Goal: Task Accomplishment & Management: Manage account settings

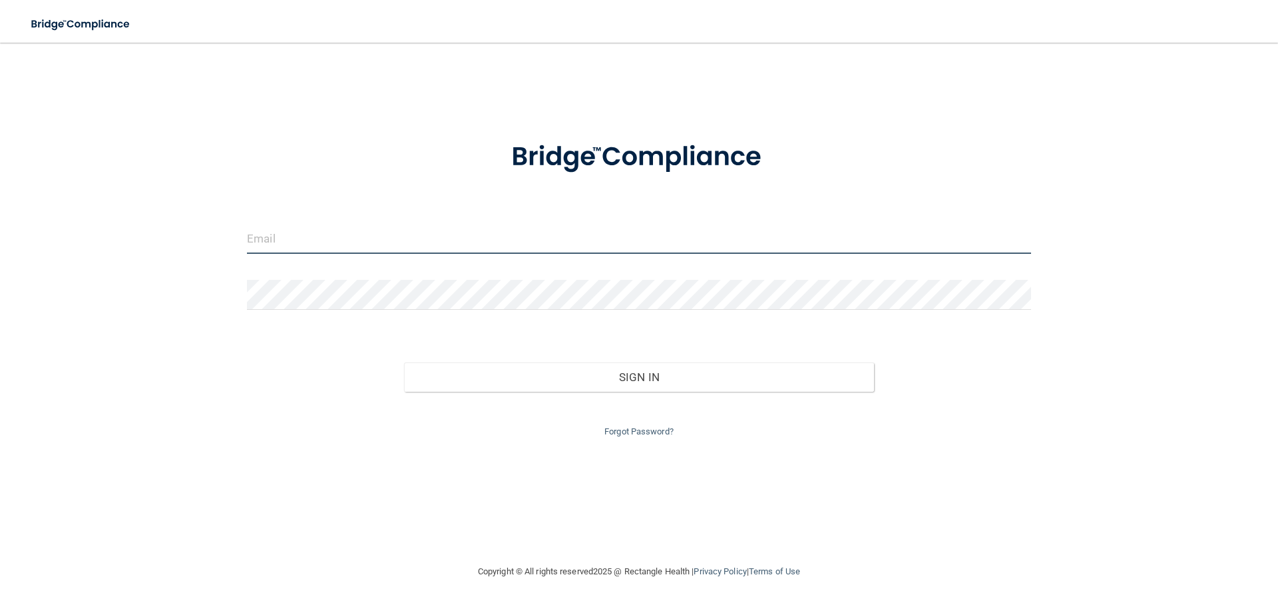
click at [539, 252] on input "email" at bounding box center [639, 239] width 784 height 30
type input "[EMAIL_ADDRESS][DOMAIN_NAME]"
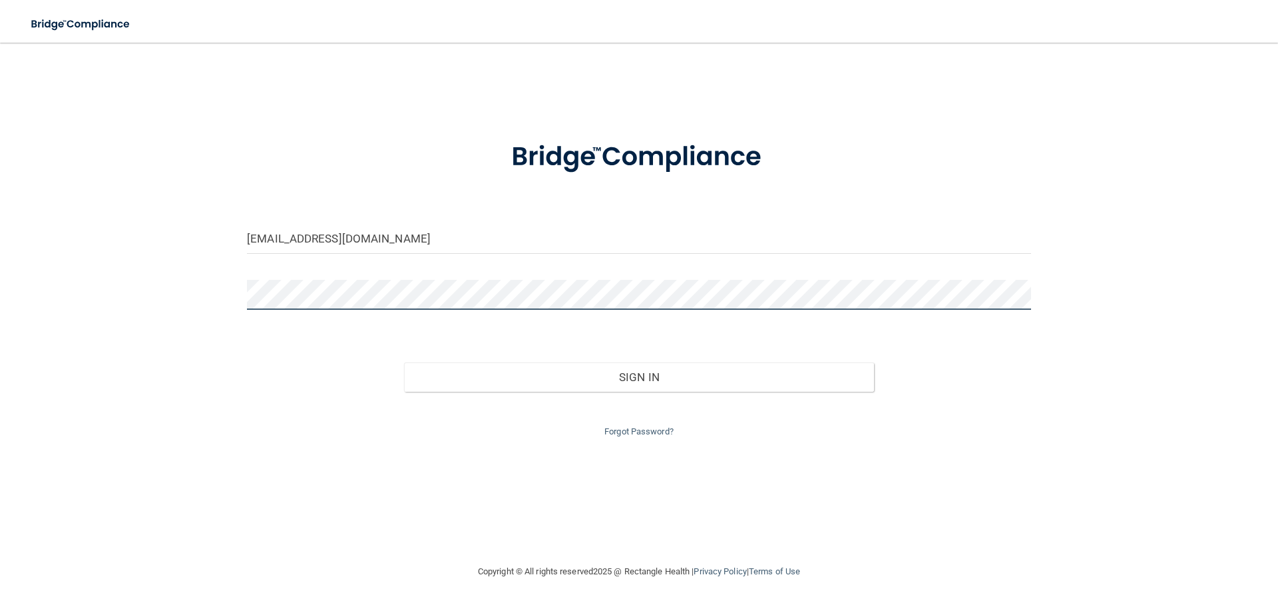
click at [404, 362] on button "Sign In" at bounding box center [639, 376] width 471 height 29
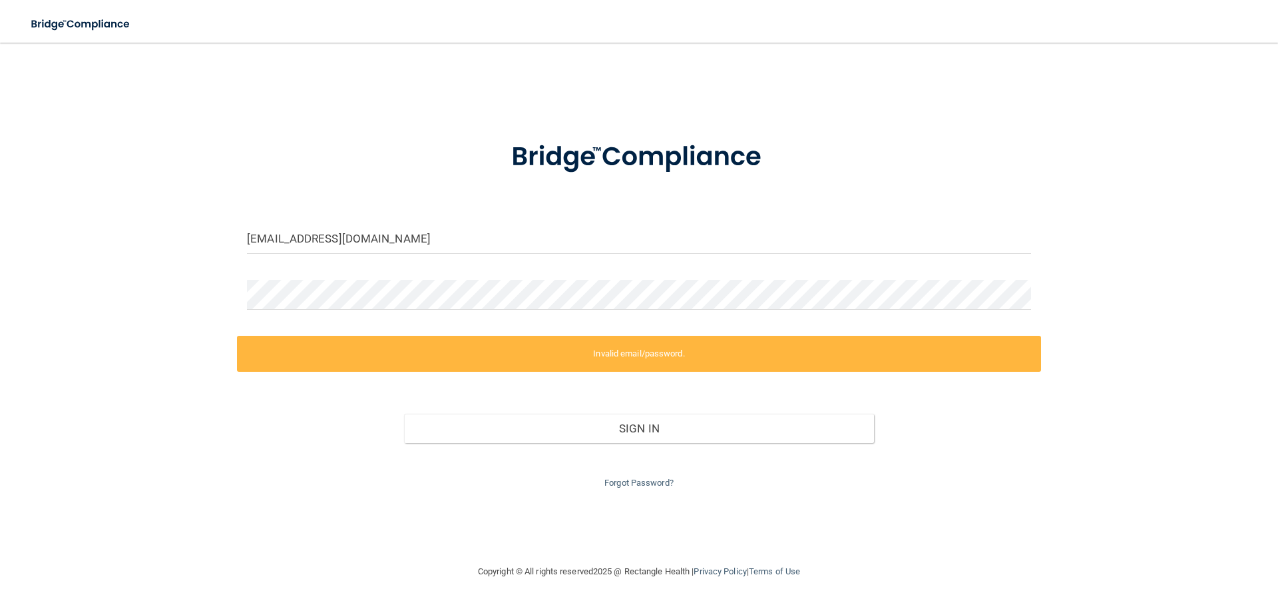
click at [642, 475] on div "Forgot Password?" at bounding box center [639, 467] width 804 height 48
click at [641, 475] on div "Forgot Password?" at bounding box center [639, 467] width 804 height 48
click at [641, 479] on link "Forgot Password?" at bounding box center [639, 482] width 69 height 10
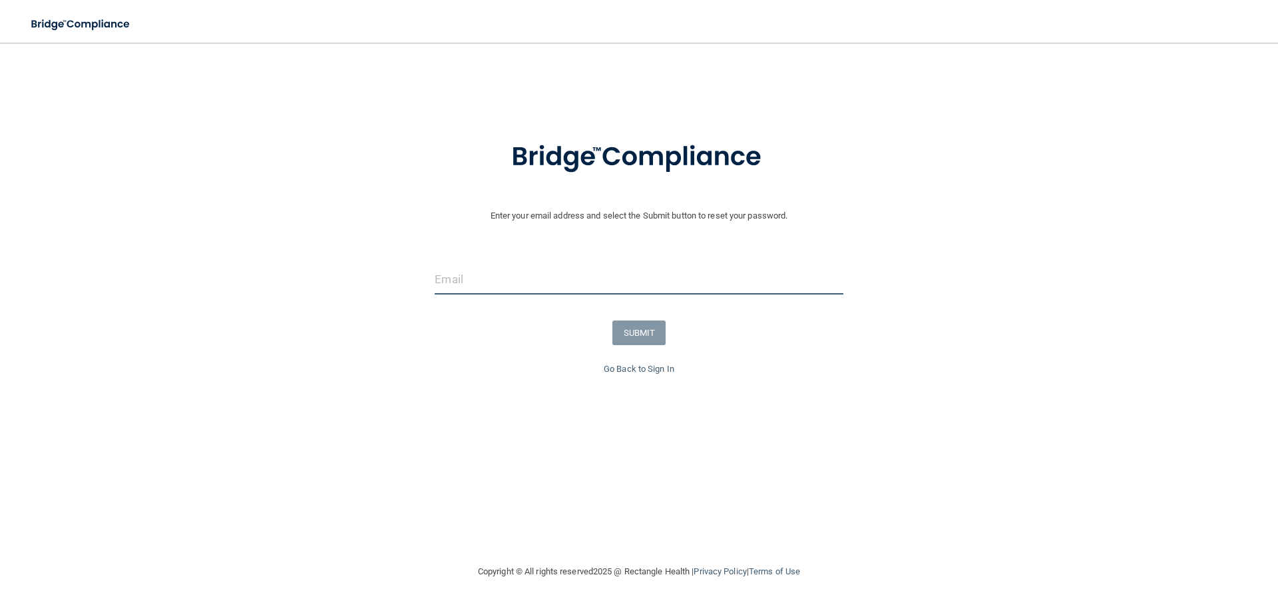
click at [657, 293] on input "email" at bounding box center [639, 279] width 408 height 30
type input "[EMAIL_ADDRESS][DOMAIN_NAME]"
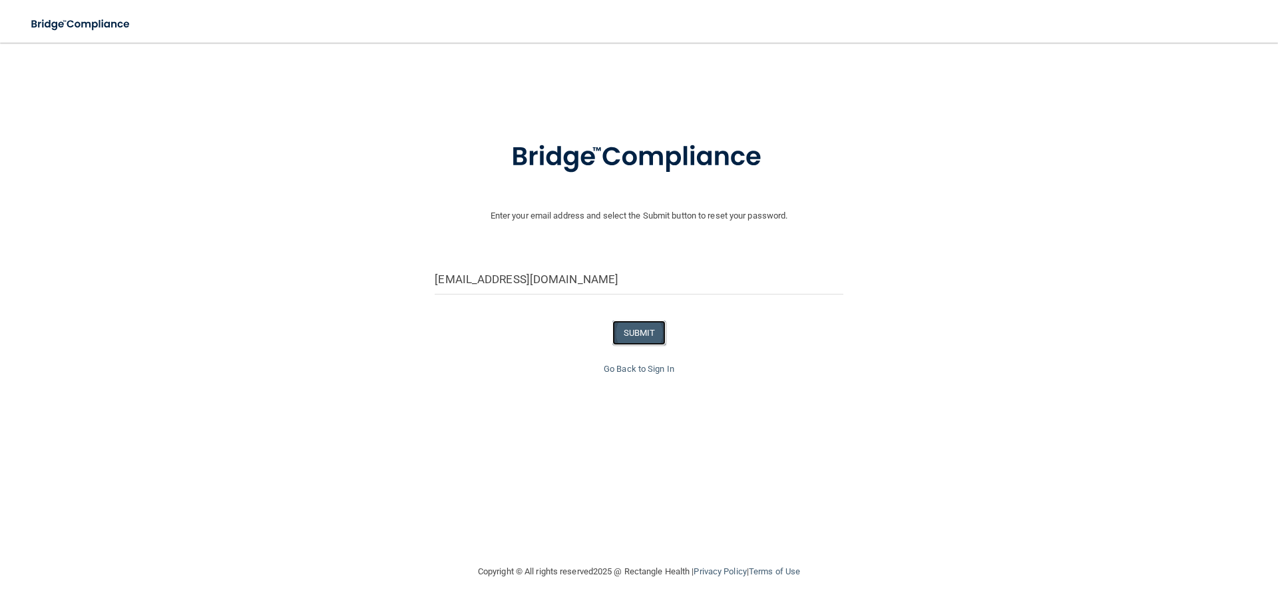
click at [660, 334] on button "SUBMIT" at bounding box center [640, 332] width 54 height 25
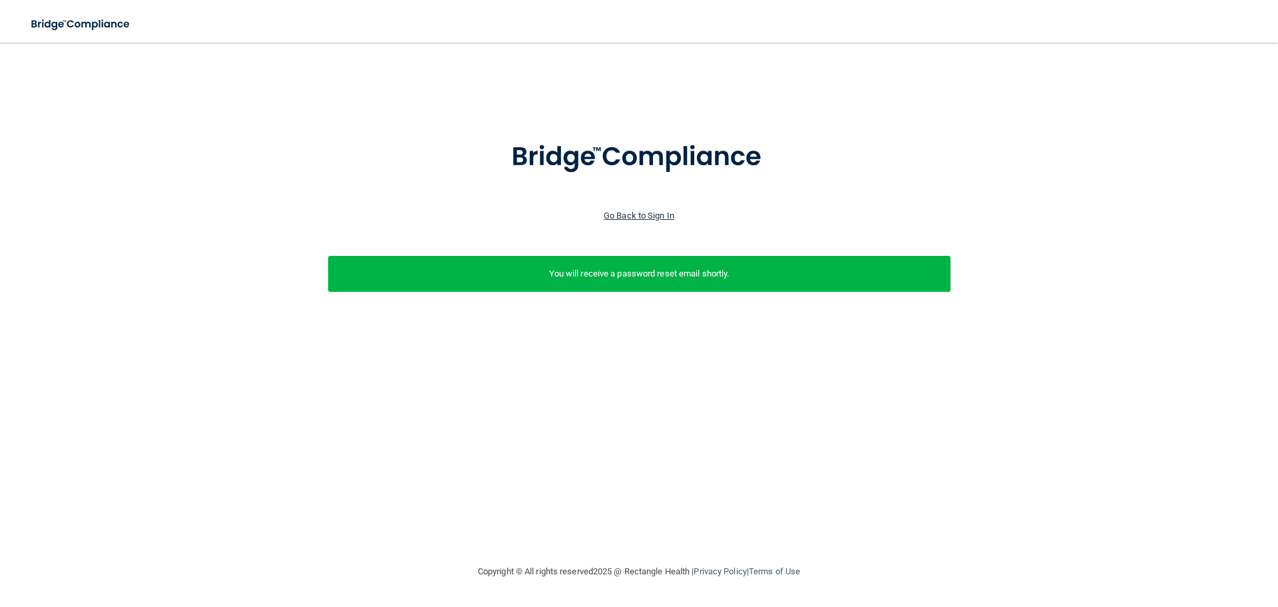
click at [653, 216] on link "Go Back to Sign In" at bounding box center [639, 215] width 71 height 10
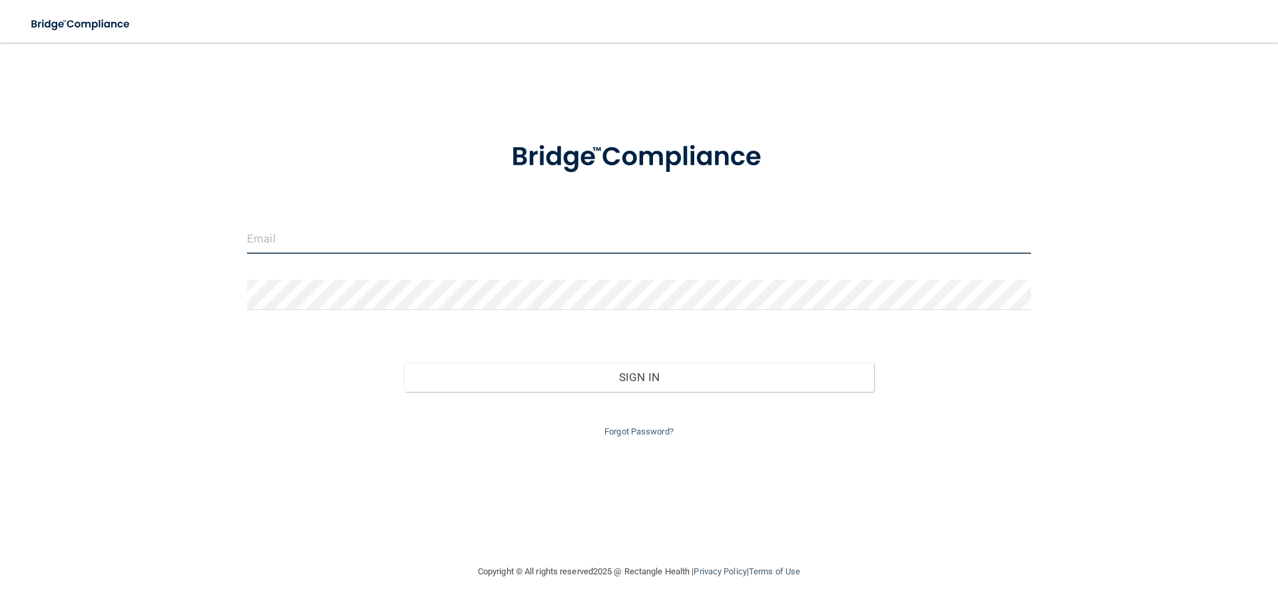
click at [610, 248] on input "email" at bounding box center [639, 239] width 784 height 30
type input "[EMAIL_ADDRESS][DOMAIN_NAME]"
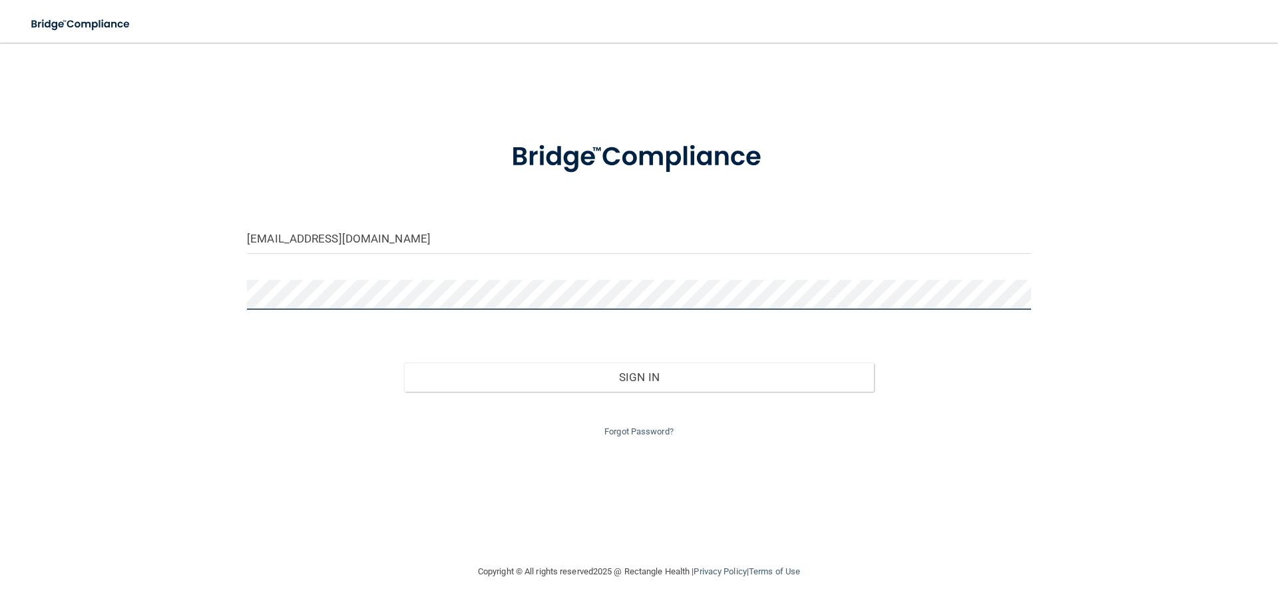
click at [404, 362] on button "Sign In" at bounding box center [639, 376] width 471 height 29
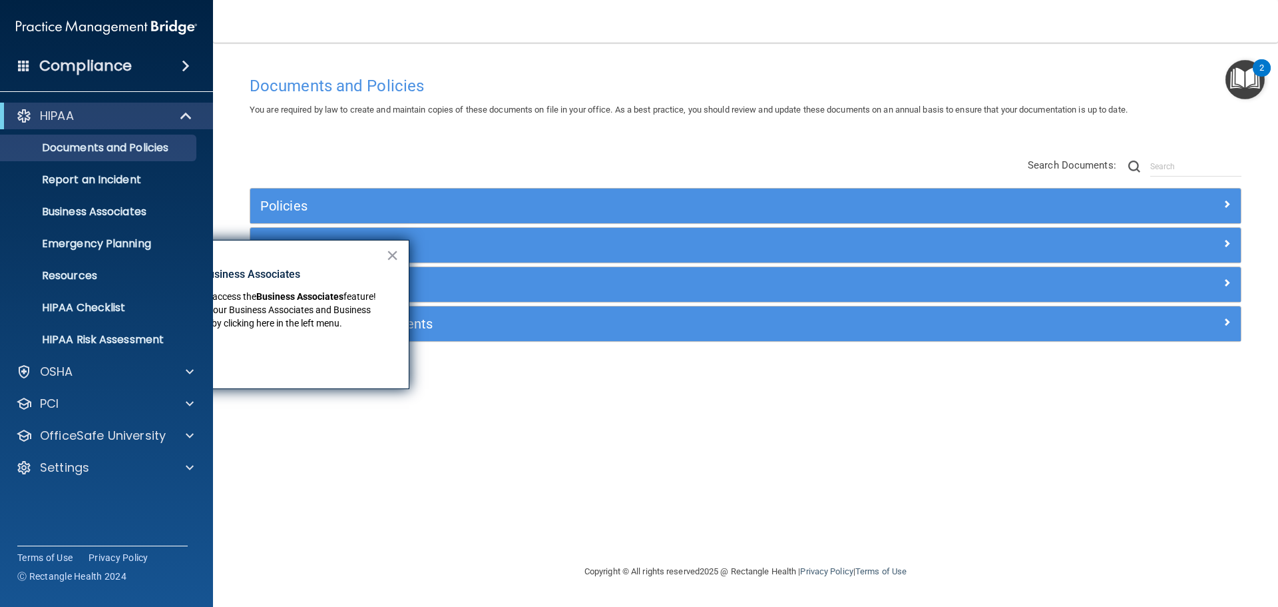
click at [450, 148] on div "Policies Select All (Unselect 0) Unselect All Print Selected (0) Acceptable Use…" at bounding box center [746, 250] width 1012 height 212
click at [391, 250] on button "×" at bounding box center [392, 254] width 13 height 21
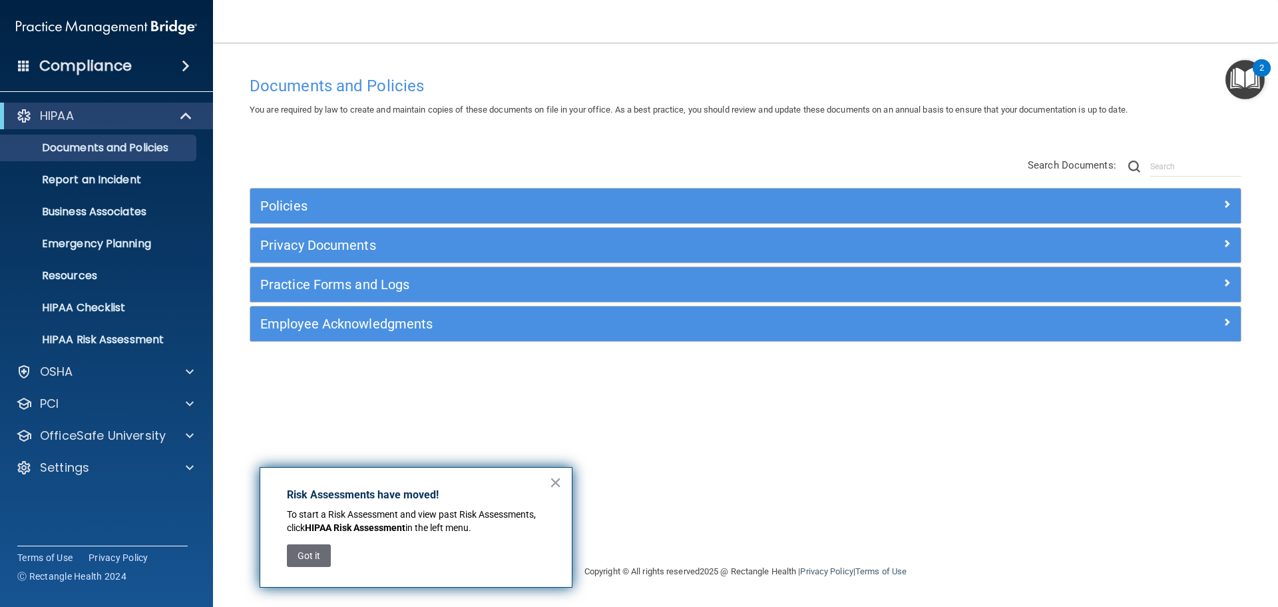
click at [1244, 76] on img "Open Resource Center, 2 new notifications" at bounding box center [1245, 79] width 39 height 39
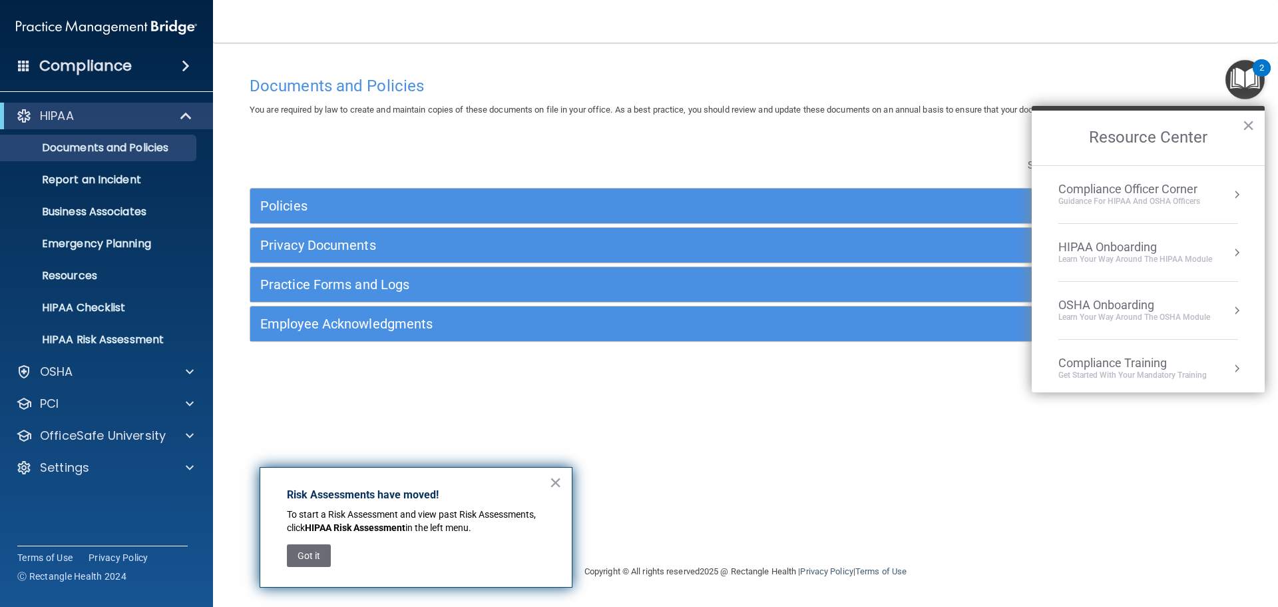
click at [876, 146] on div "Policies Select All (Unselect 0) Unselect All Print Selected (0) Acceptable Use…" at bounding box center [746, 250] width 1012 height 212
click at [473, 381] on div "Documents and Policies You are required by law to create and maintain copies of…" at bounding box center [746, 316] width 1012 height 494
click at [1248, 122] on button "×" at bounding box center [1248, 125] width 13 height 21
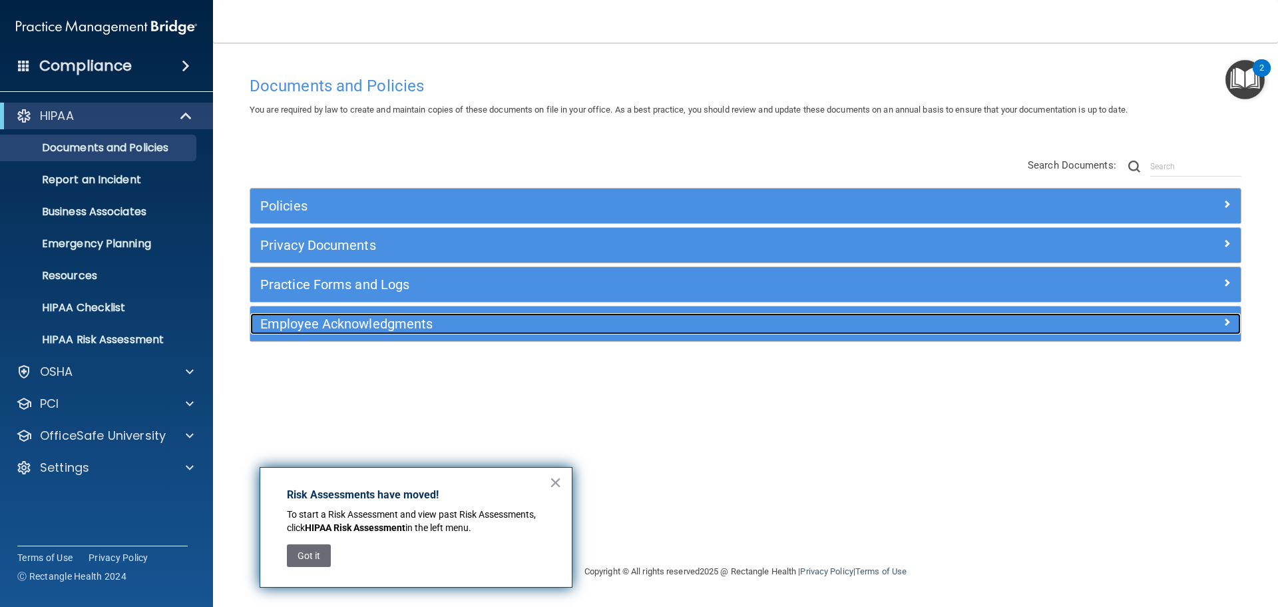
click at [391, 316] on h5 "Employee Acknowledgments" at bounding box center [621, 323] width 723 height 15
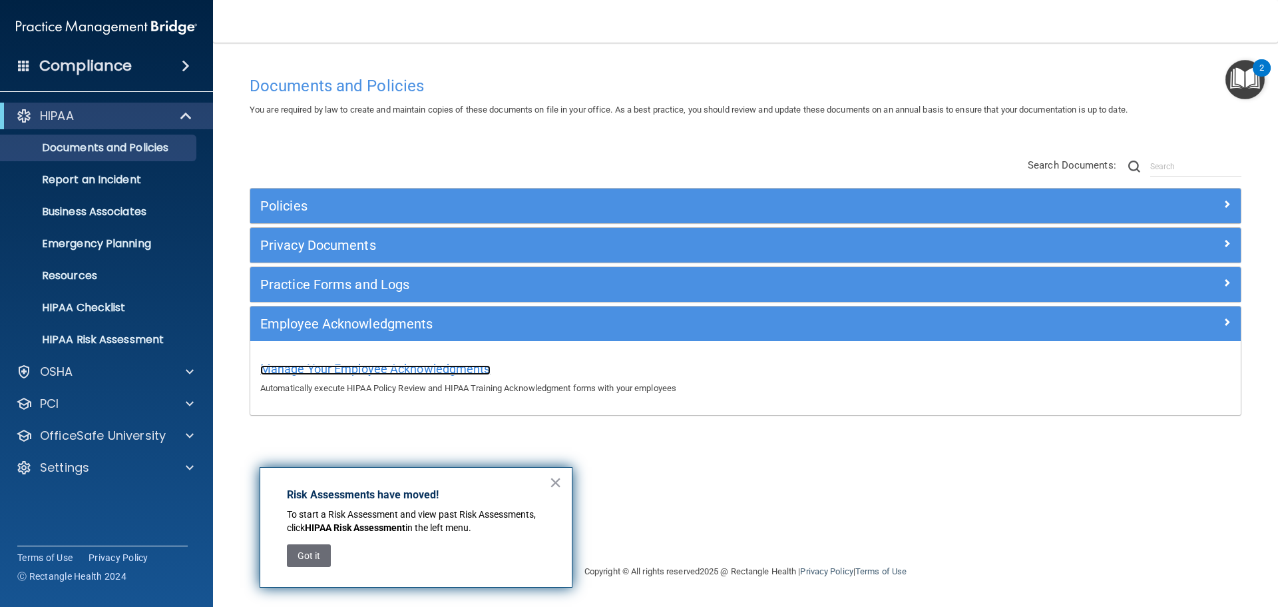
click at [405, 370] on span "Manage Your Employee Acknowledgments" at bounding box center [375, 369] width 230 height 14
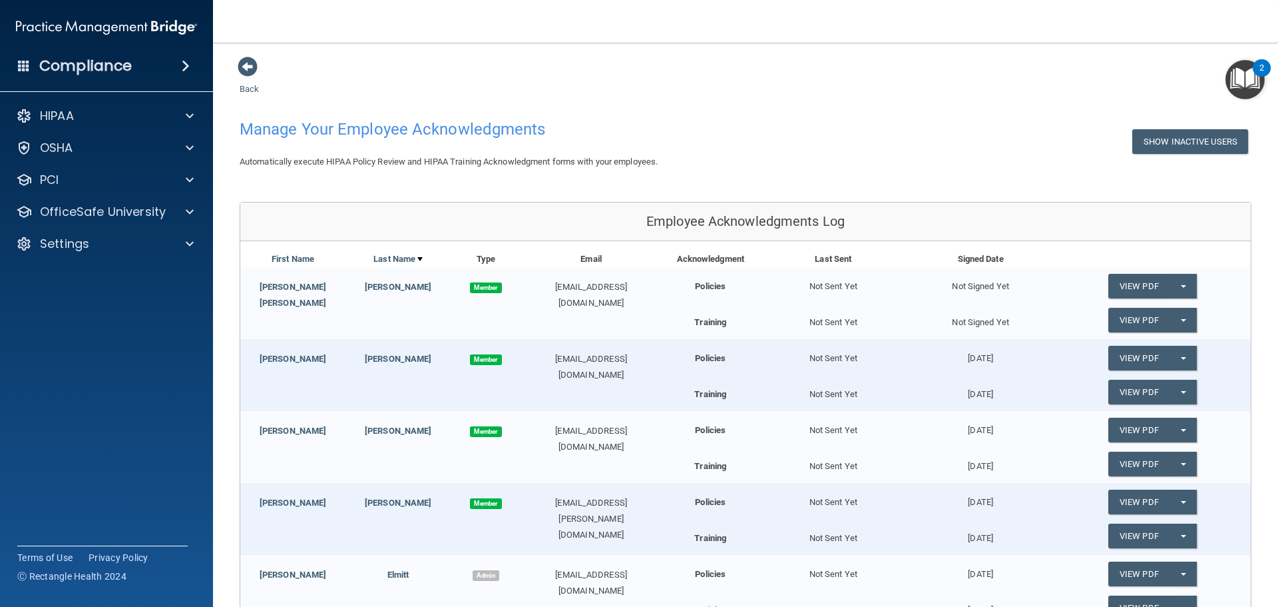
click at [132, 72] on div "Compliance" at bounding box center [106, 65] width 213 height 29
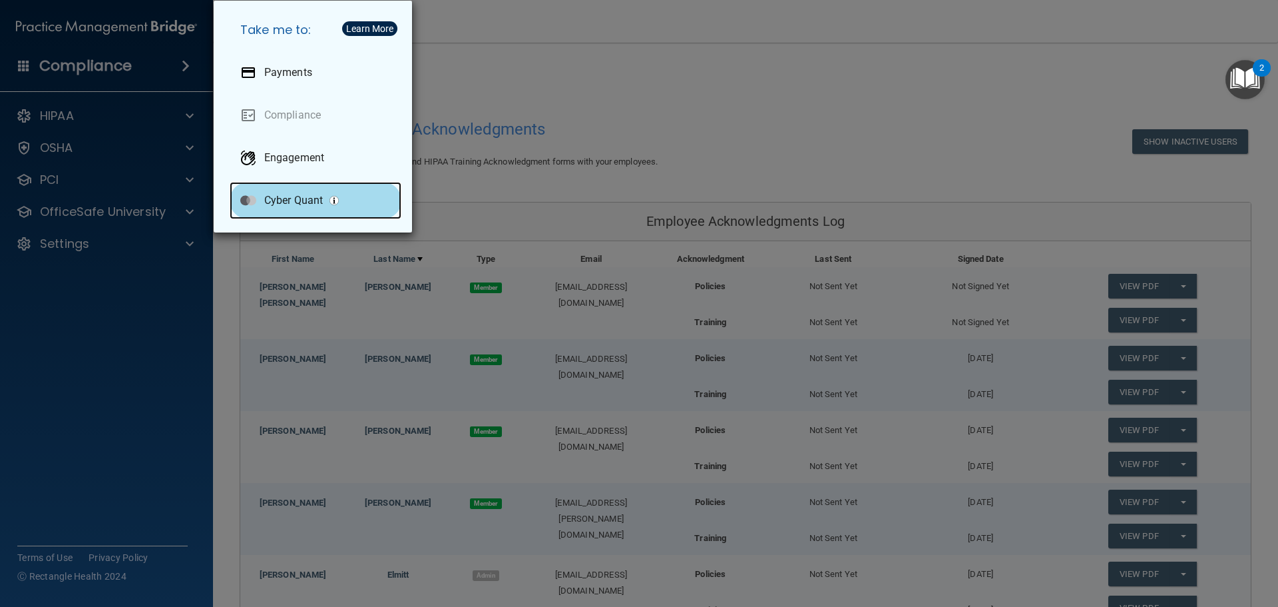
click at [285, 208] on div "Cyber Quant" at bounding box center [316, 200] width 172 height 37
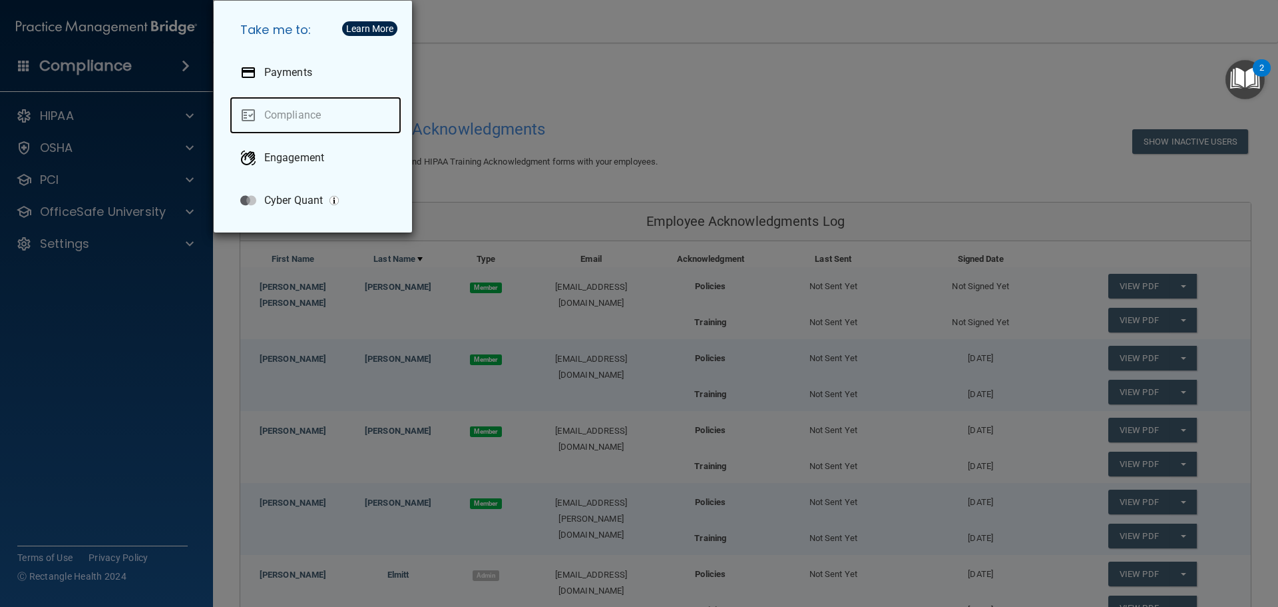
click at [293, 112] on link "Compliance" at bounding box center [316, 115] width 172 height 37
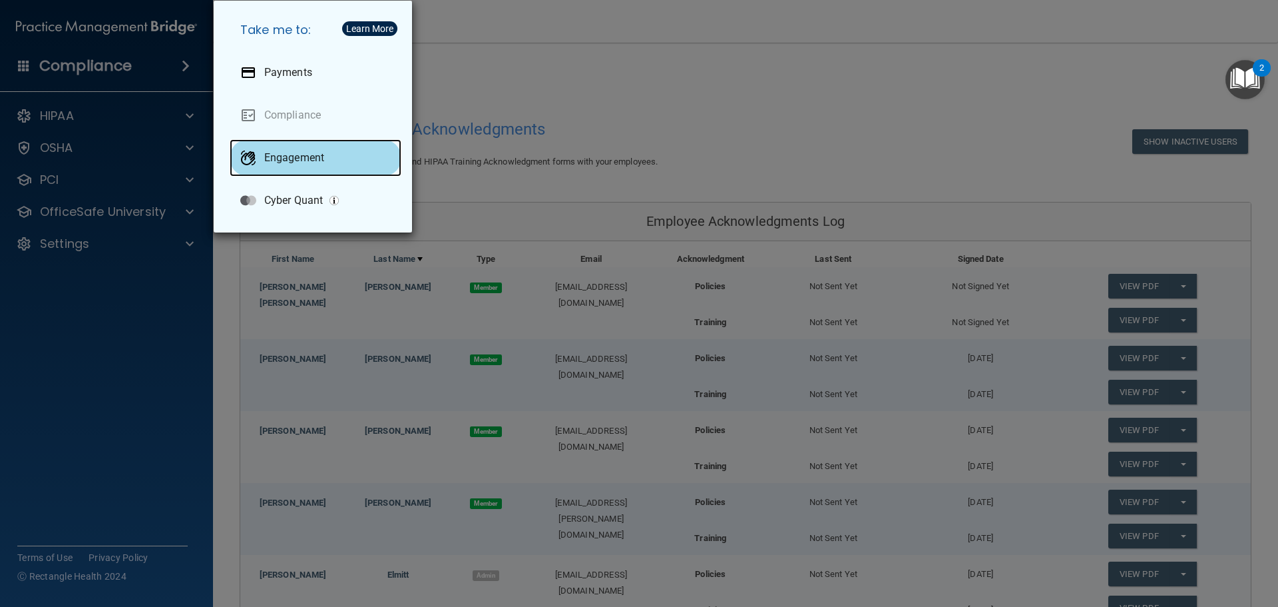
click at [301, 153] on p "Engagement" at bounding box center [294, 157] width 60 height 13
click at [75, 300] on div "Take me to: Payments Compliance Engagement Cyber Quant" at bounding box center [639, 303] width 1278 height 607
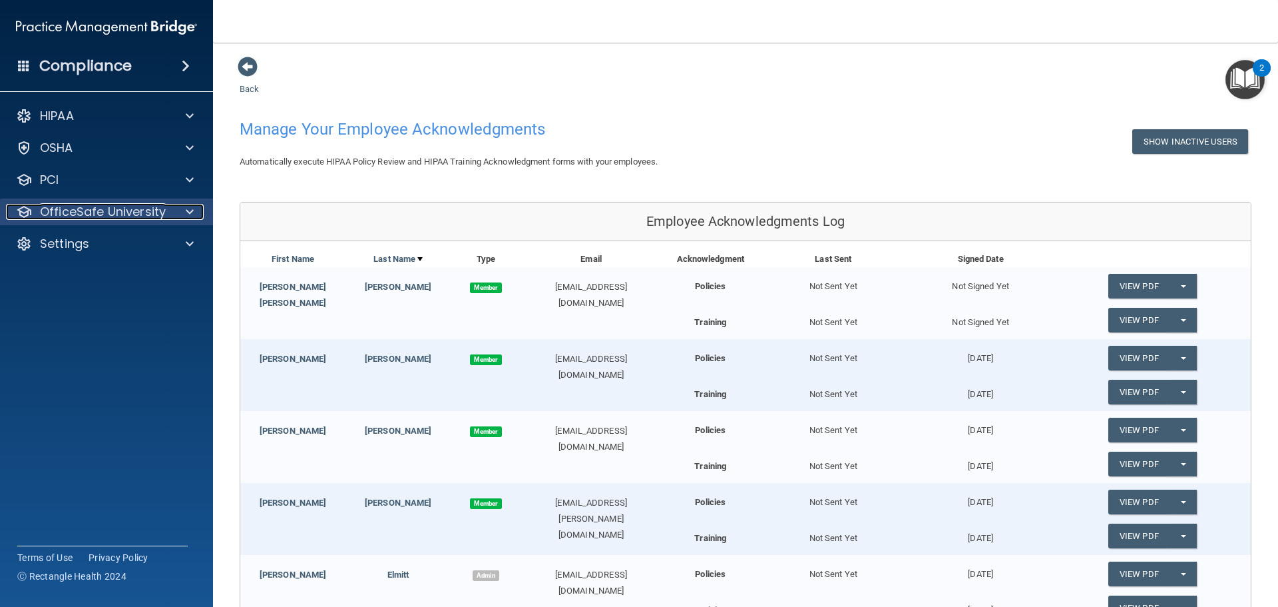
click at [190, 205] on span at bounding box center [190, 212] width 8 height 16
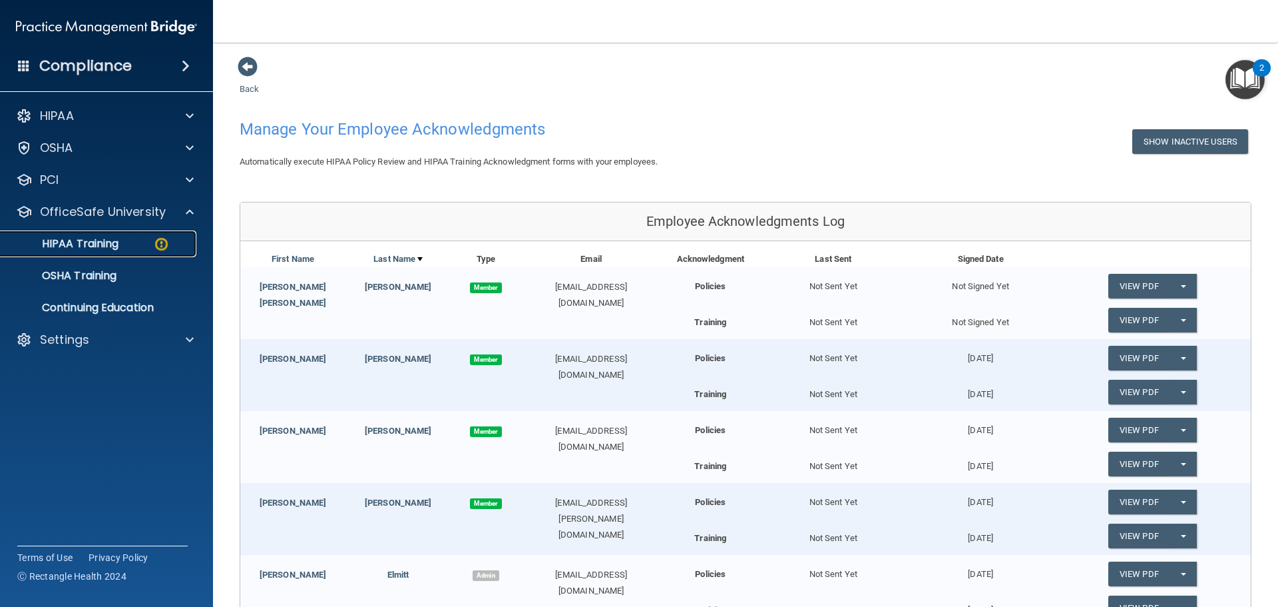
click at [120, 249] on div "HIPAA Training" at bounding box center [100, 243] width 182 height 13
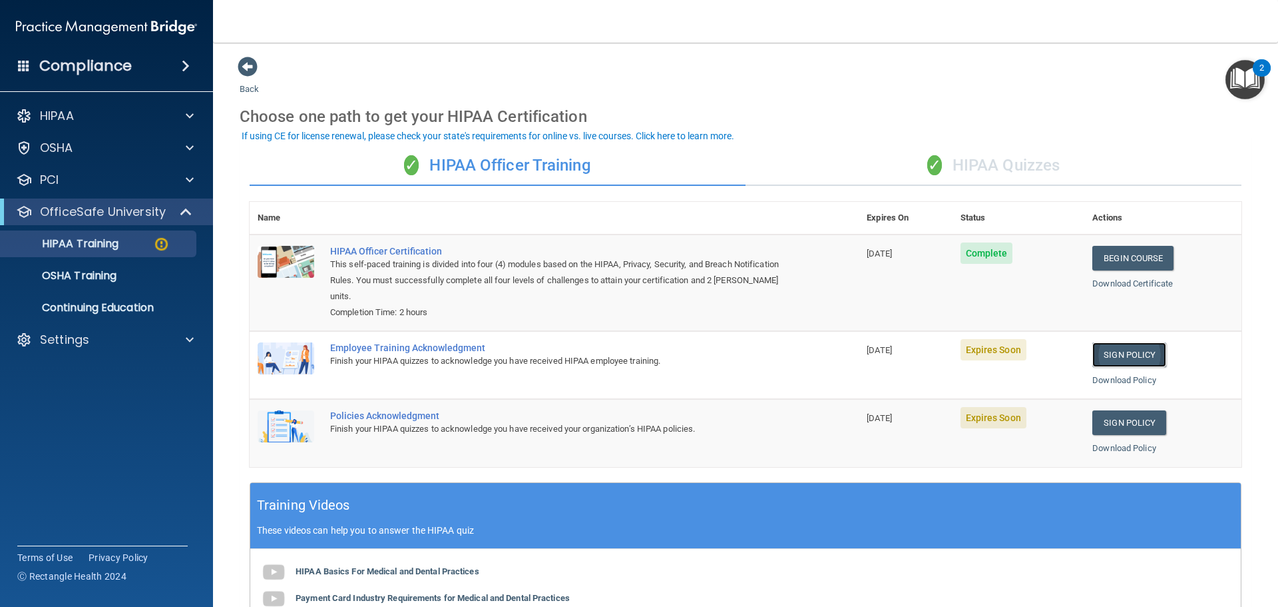
click at [1133, 358] on link "Sign Policy" at bounding box center [1130, 354] width 74 height 25
click at [1125, 349] on link "Sign Policy" at bounding box center [1130, 354] width 74 height 25
click at [1103, 423] on link "Sign Policy" at bounding box center [1130, 422] width 74 height 25
click at [87, 269] on p "OSHA Training" at bounding box center [63, 275] width 108 height 13
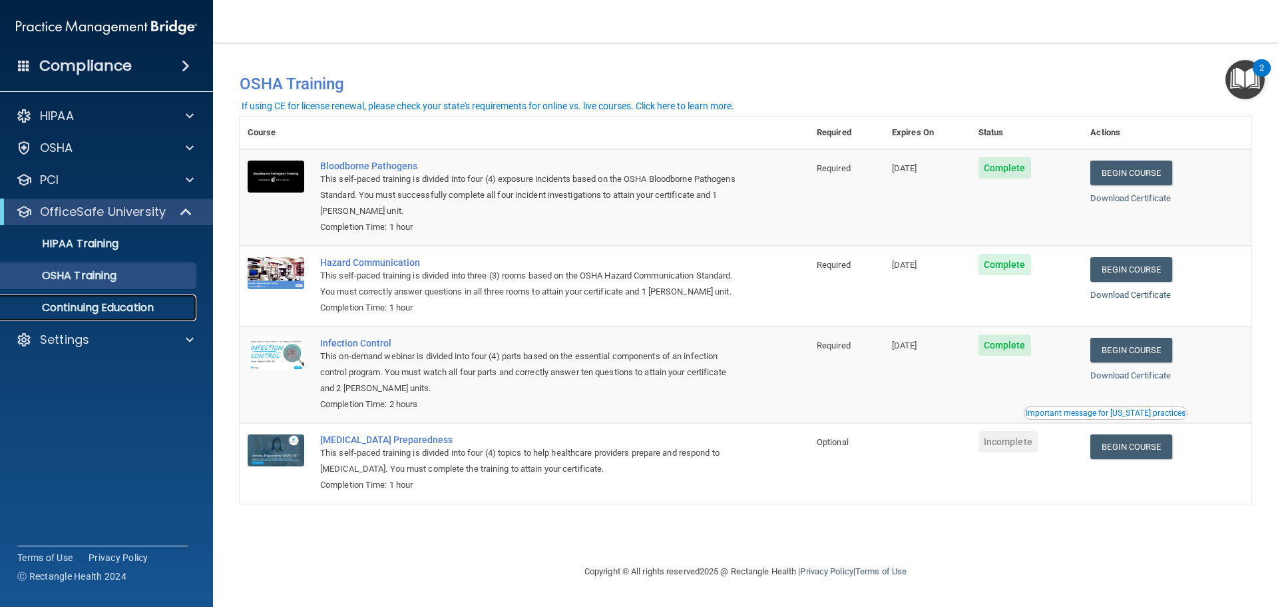
click at [107, 316] on link "Continuing Education" at bounding box center [92, 307] width 210 height 27
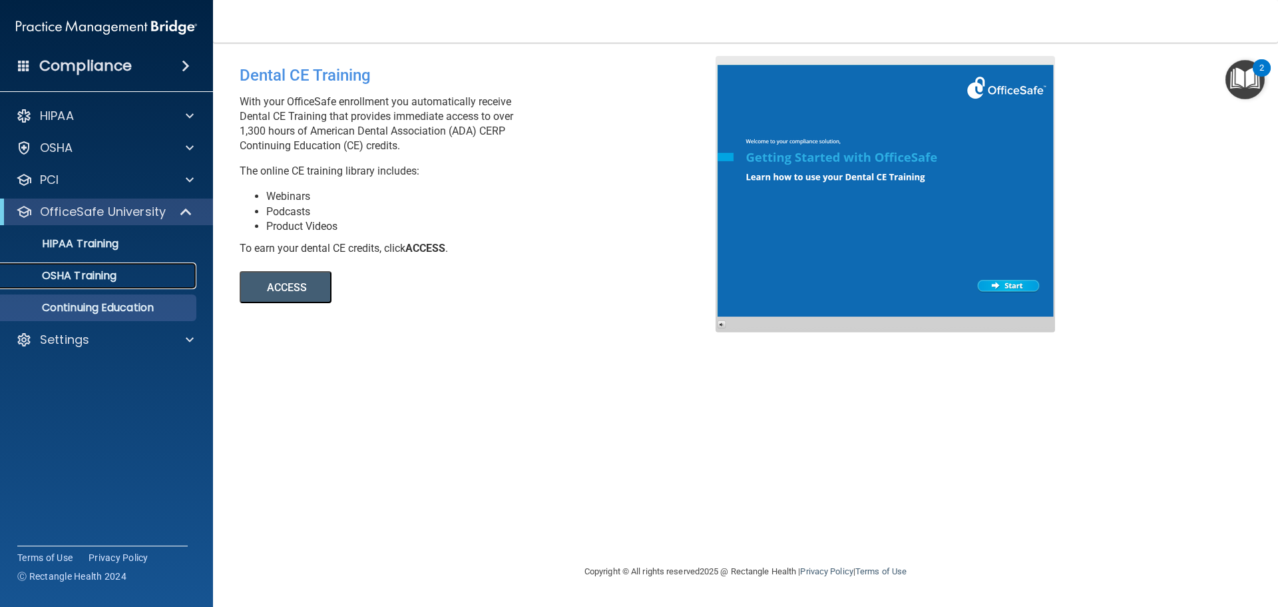
click at [57, 285] on link "OSHA Training" at bounding box center [92, 275] width 210 height 27
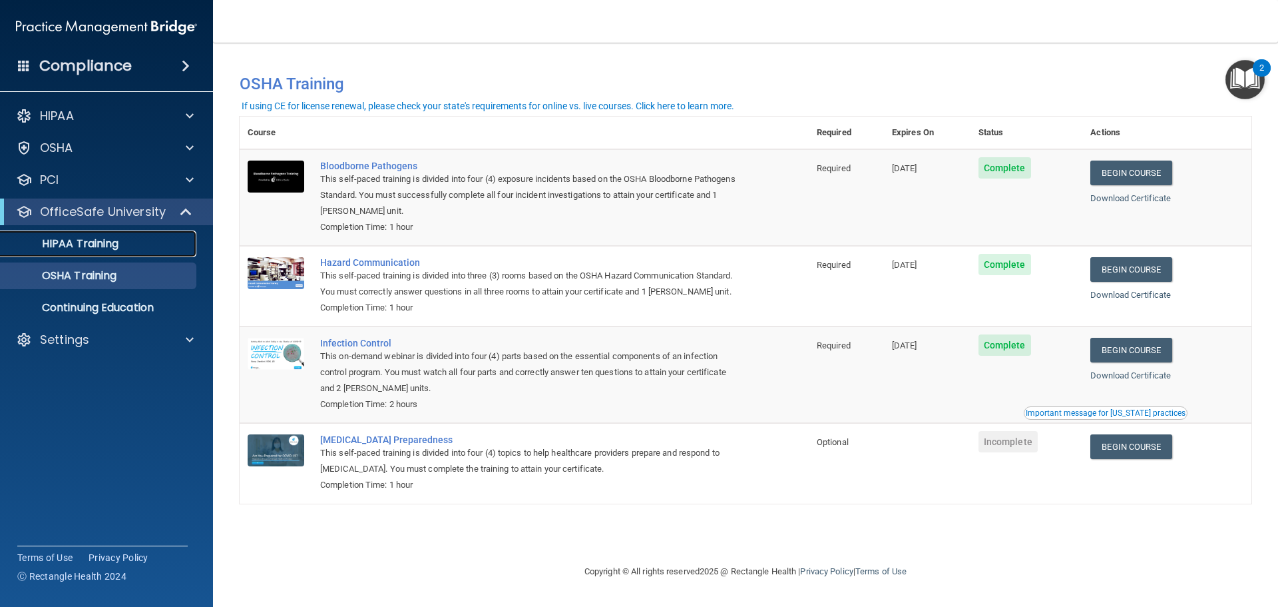
click at [87, 253] on link "HIPAA Training" at bounding box center [92, 243] width 210 height 27
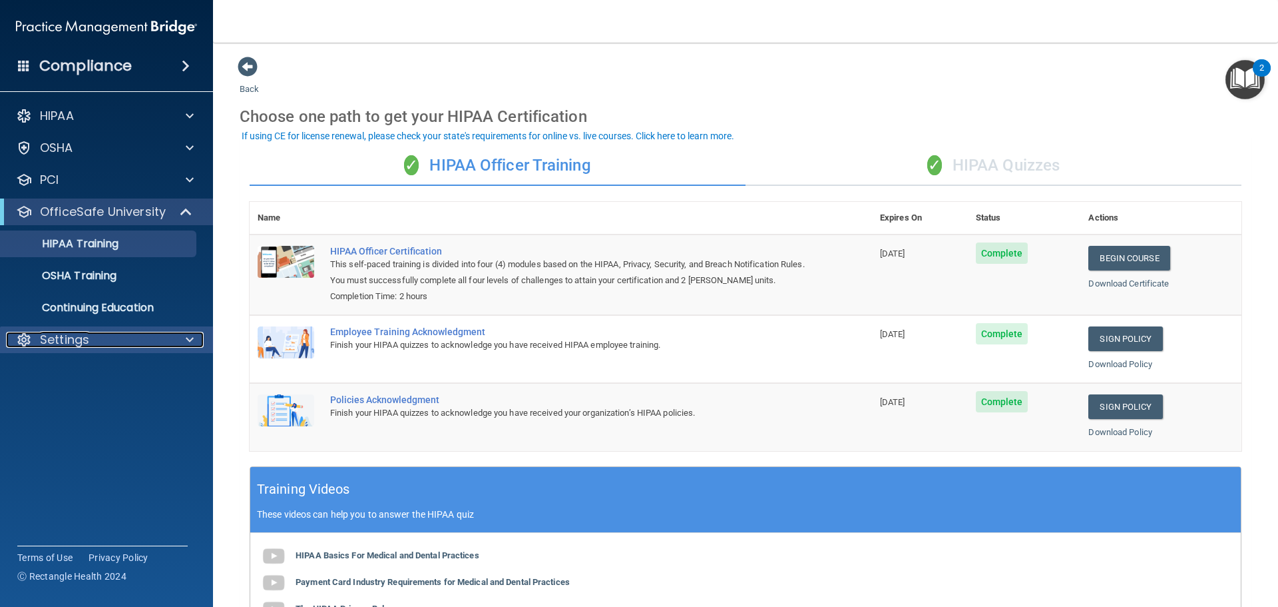
click at [132, 335] on div "Settings" at bounding box center [88, 340] width 165 height 16
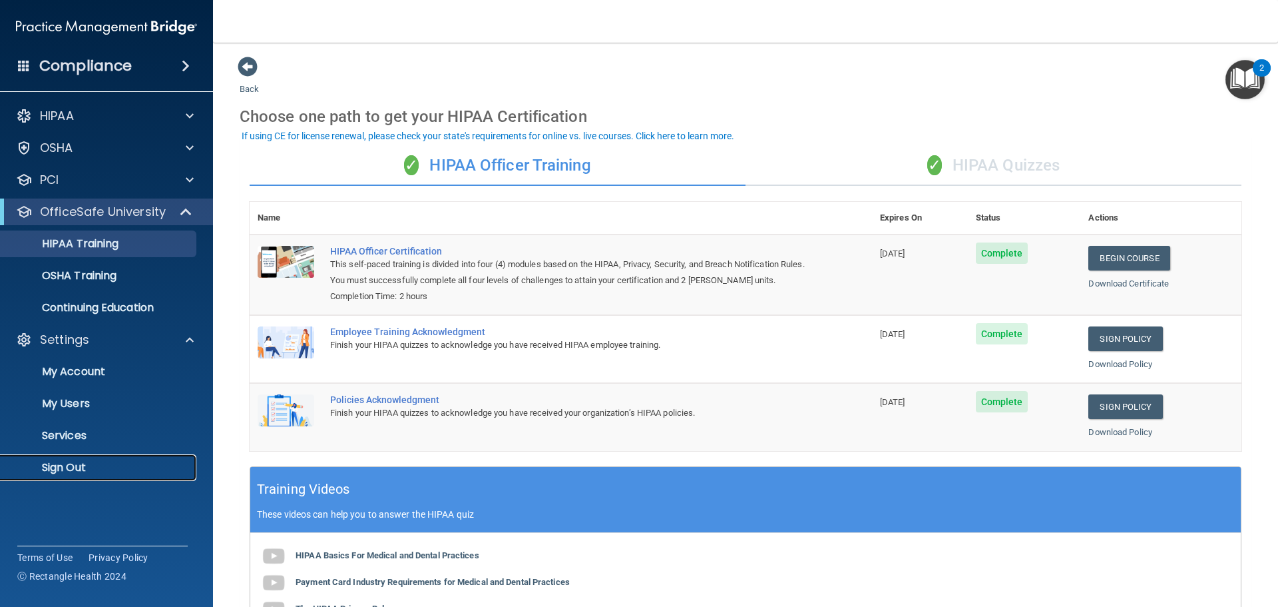
click at [61, 470] on p "Sign Out" at bounding box center [100, 467] width 182 height 13
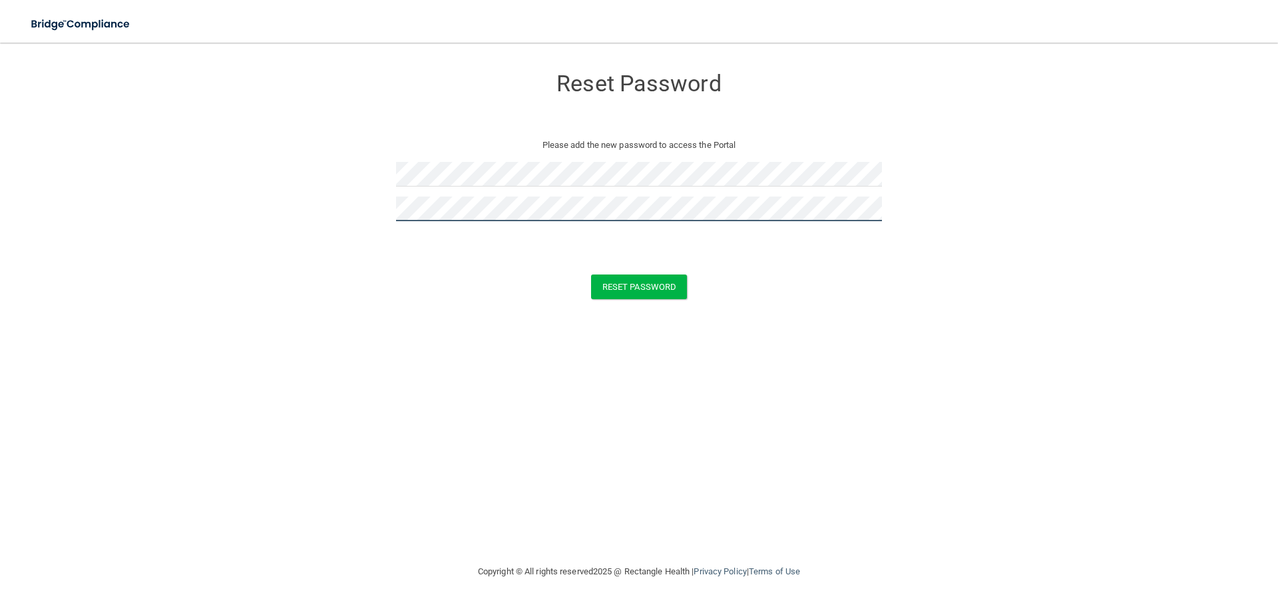
click at [591, 274] on button "Reset Password" at bounding box center [639, 286] width 96 height 25
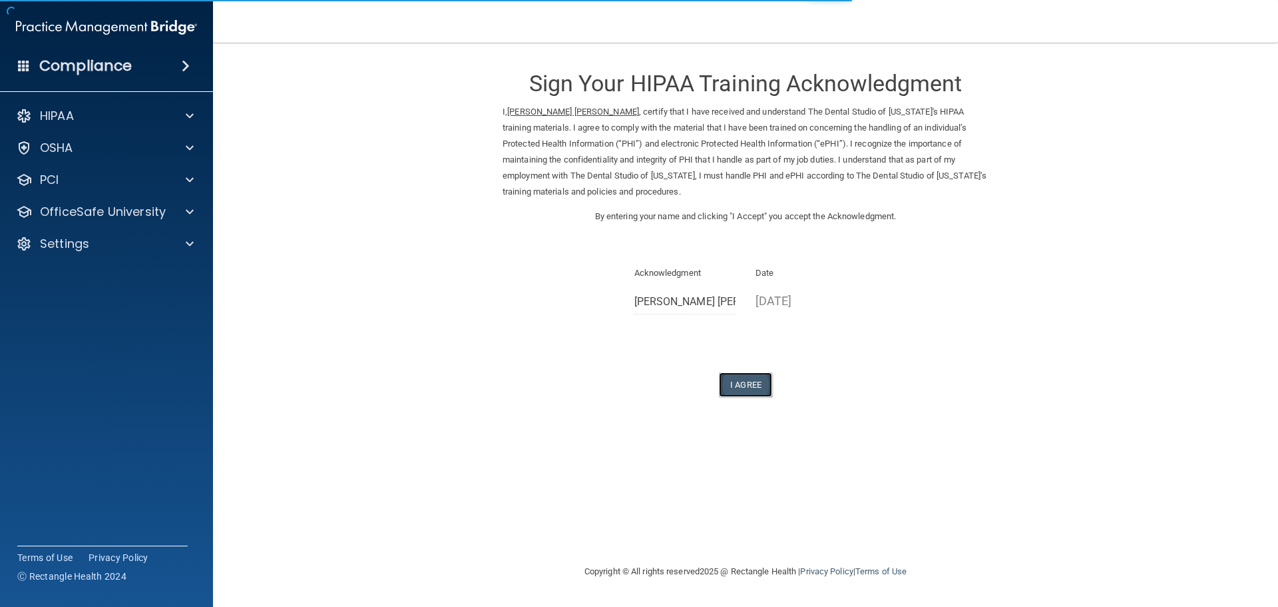
click at [741, 386] on button "I Agree" at bounding box center [745, 384] width 53 height 25
click at [752, 387] on button "I Agree" at bounding box center [745, 384] width 53 height 25
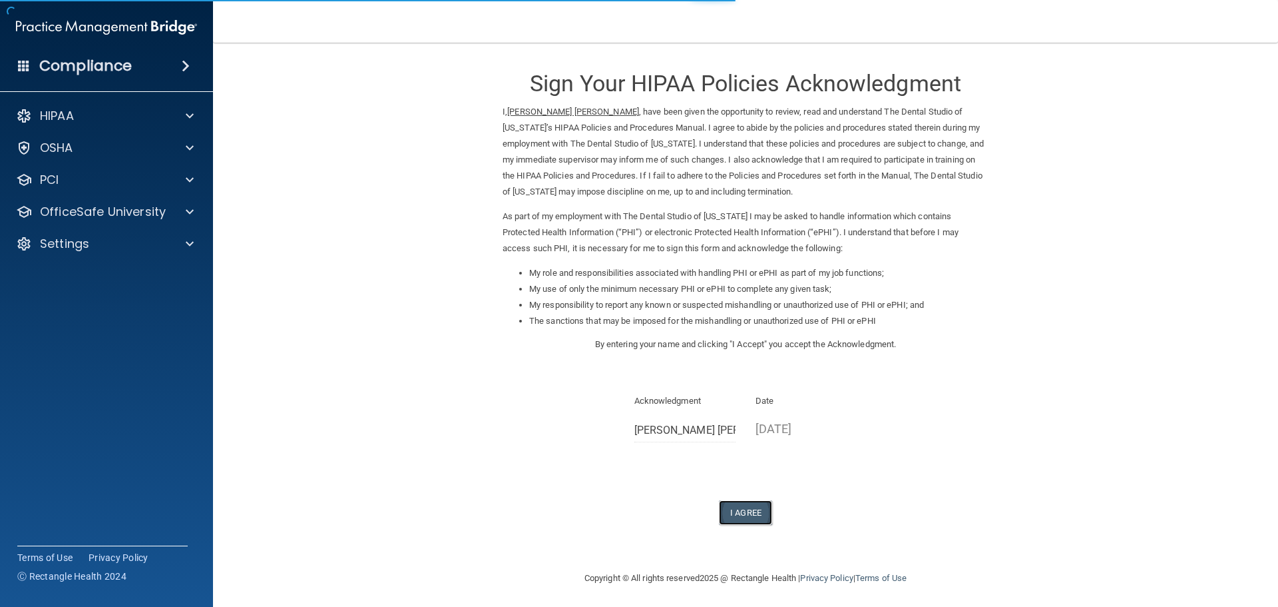
click at [752, 504] on button "I Agree" at bounding box center [745, 512] width 53 height 25
